Goal: Find contact information: Find contact information

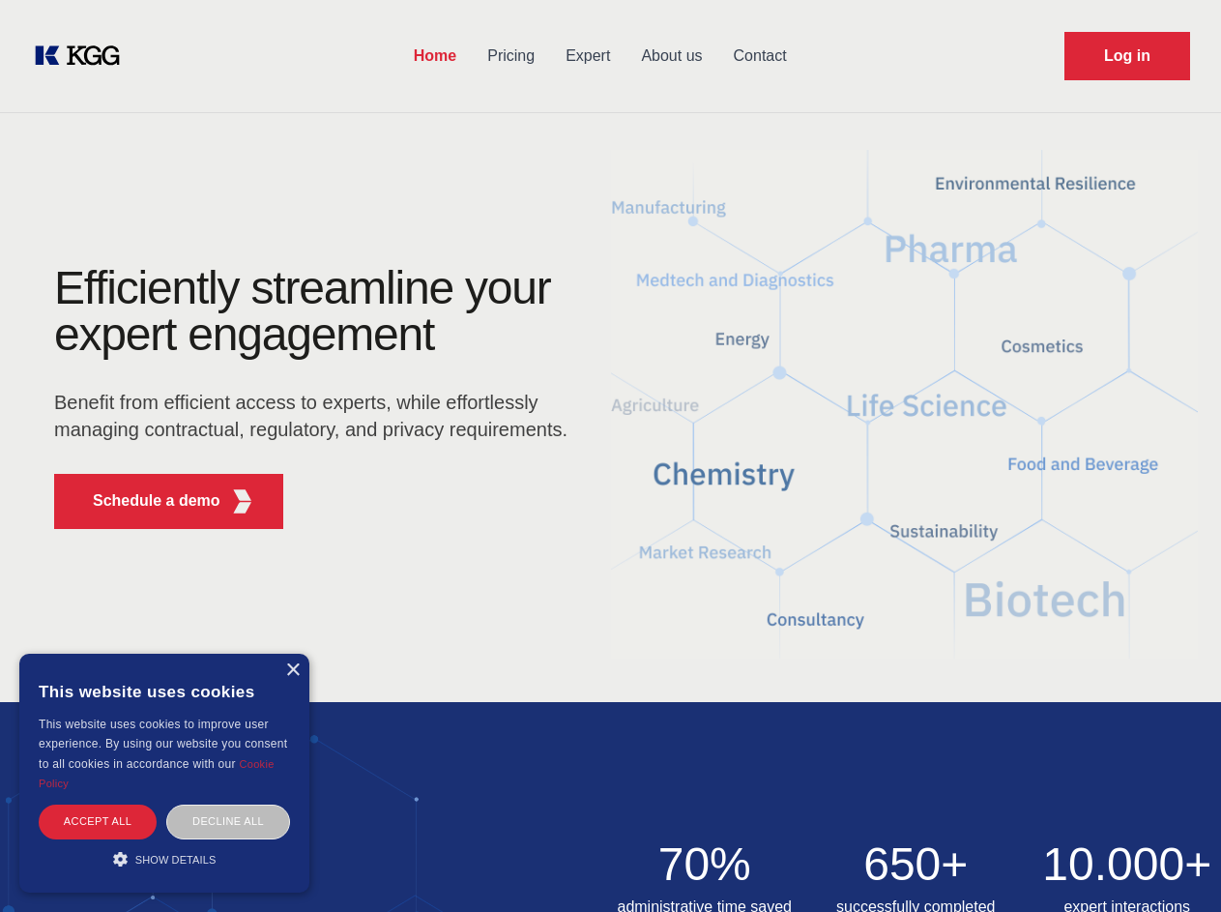
click at [610, 455] on div "Efficiently streamline your expert engagement Benefit from efficient access to …" at bounding box center [317, 404] width 588 height 279
click at [145, 501] on p "Schedule a demo" at bounding box center [157, 500] width 128 height 23
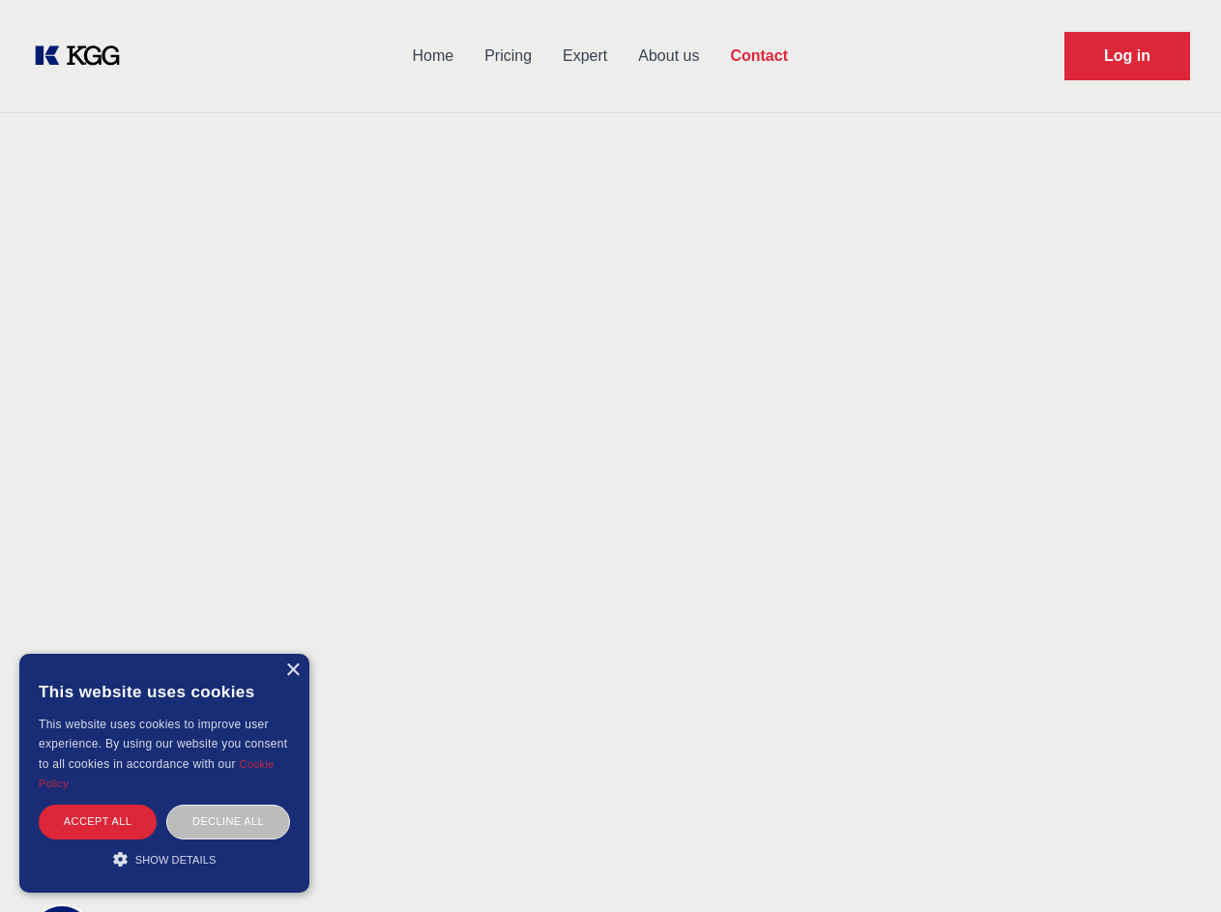
click at [292, 670] on div "× This website uses cookies This website uses cookies to improve user experienc…" at bounding box center [164, 773] width 290 height 239
click at [98, 821] on div "Accept all" at bounding box center [98, 821] width 118 height 34
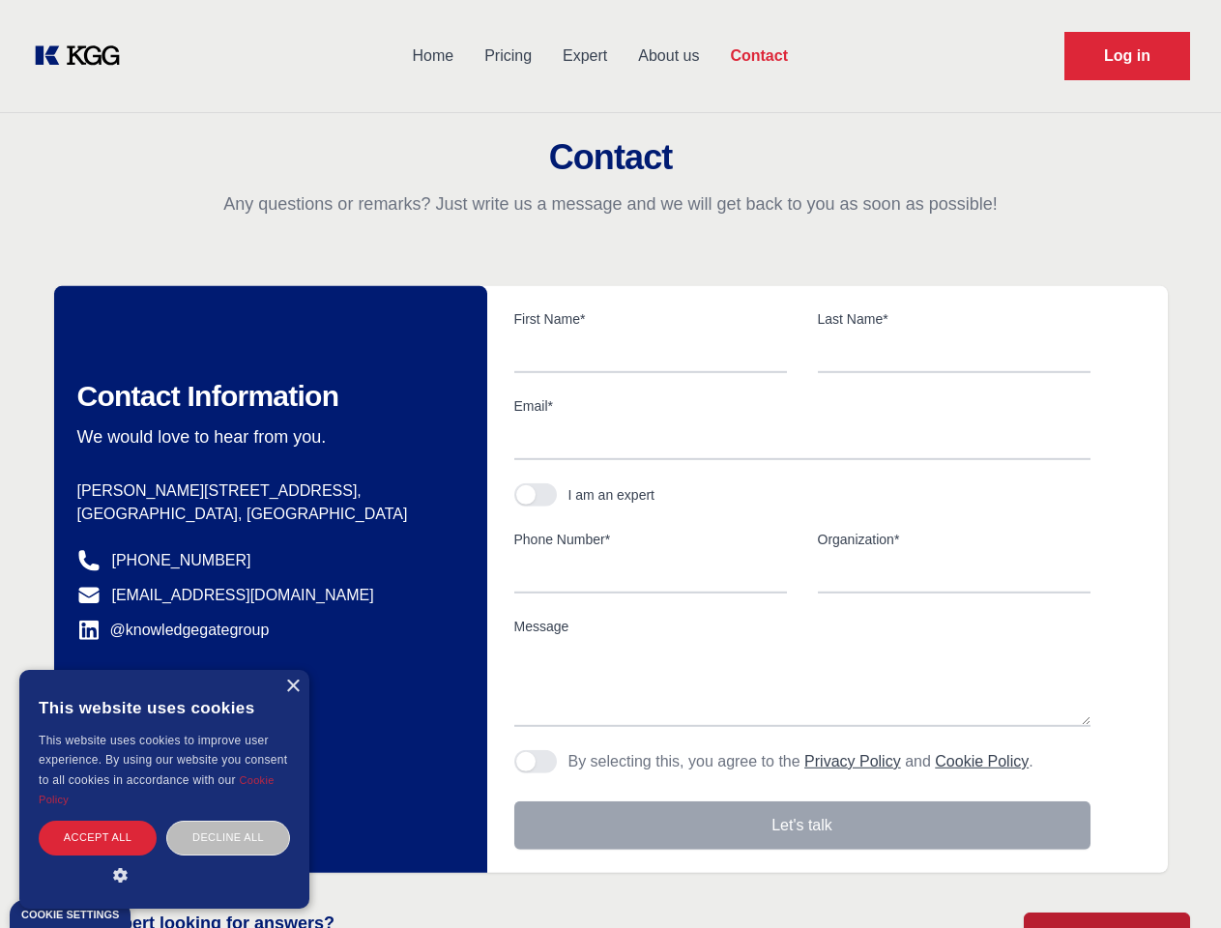
click at [228, 821] on div "Decline all" at bounding box center [228, 838] width 124 height 34
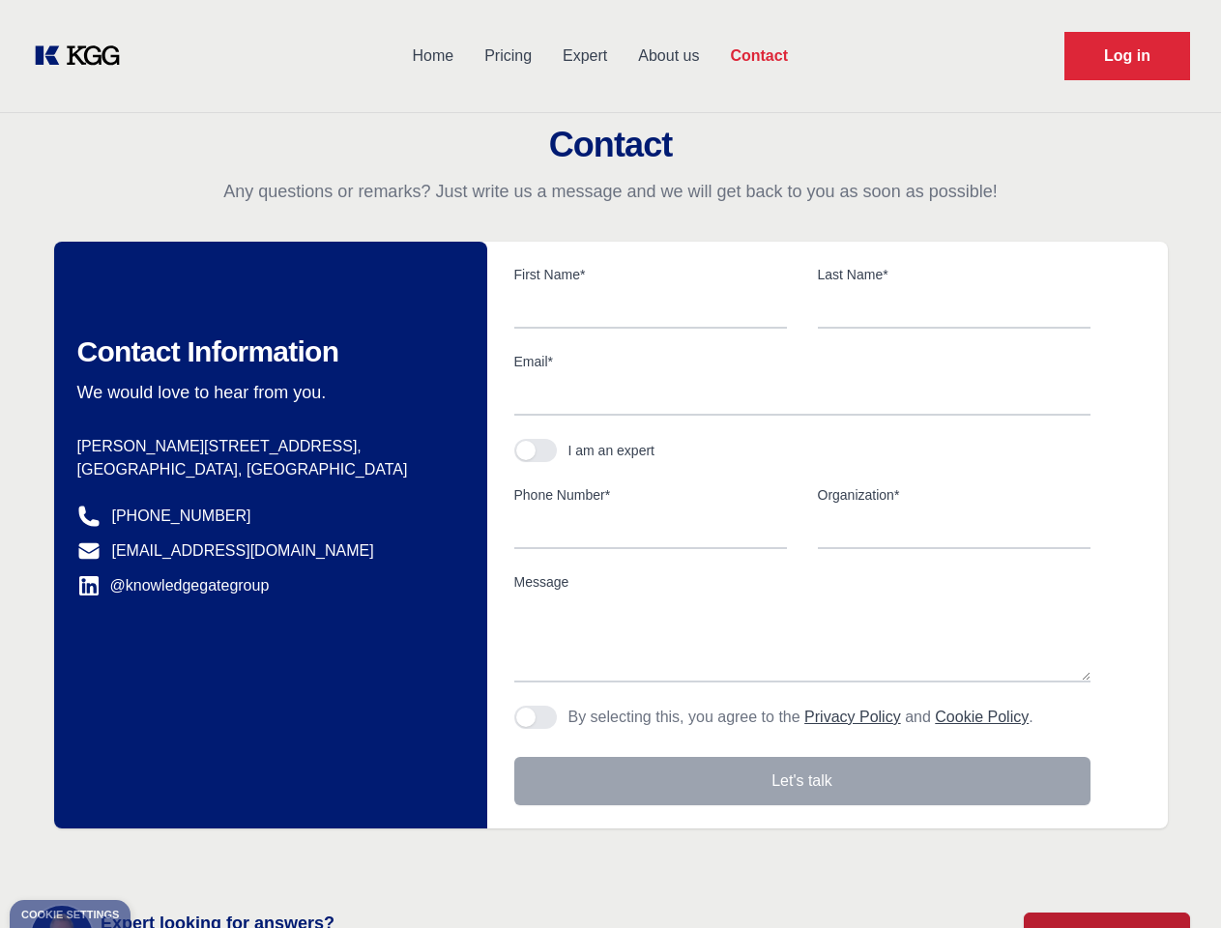
click at [164, 859] on main "Contact Any questions or remarks? Just write us a message and we will get back …" at bounding box center [610, 503] width 1221 height 1007
